Goal: Navigation & Orientation: Find specific page/section

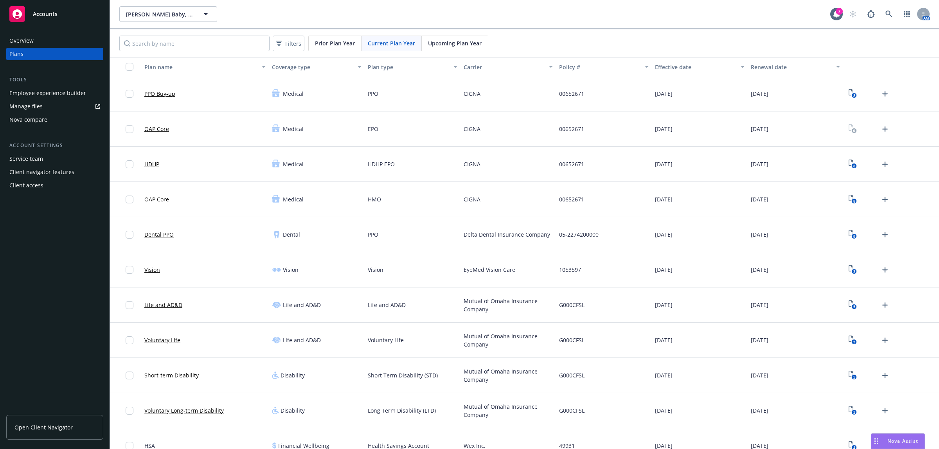
scroll to position [823, 0]
click at [47, 38] on div "Overview" at bounding box center [54, 40] width 91 height 13
